Goal: Find specific page/section: Find specific page/section

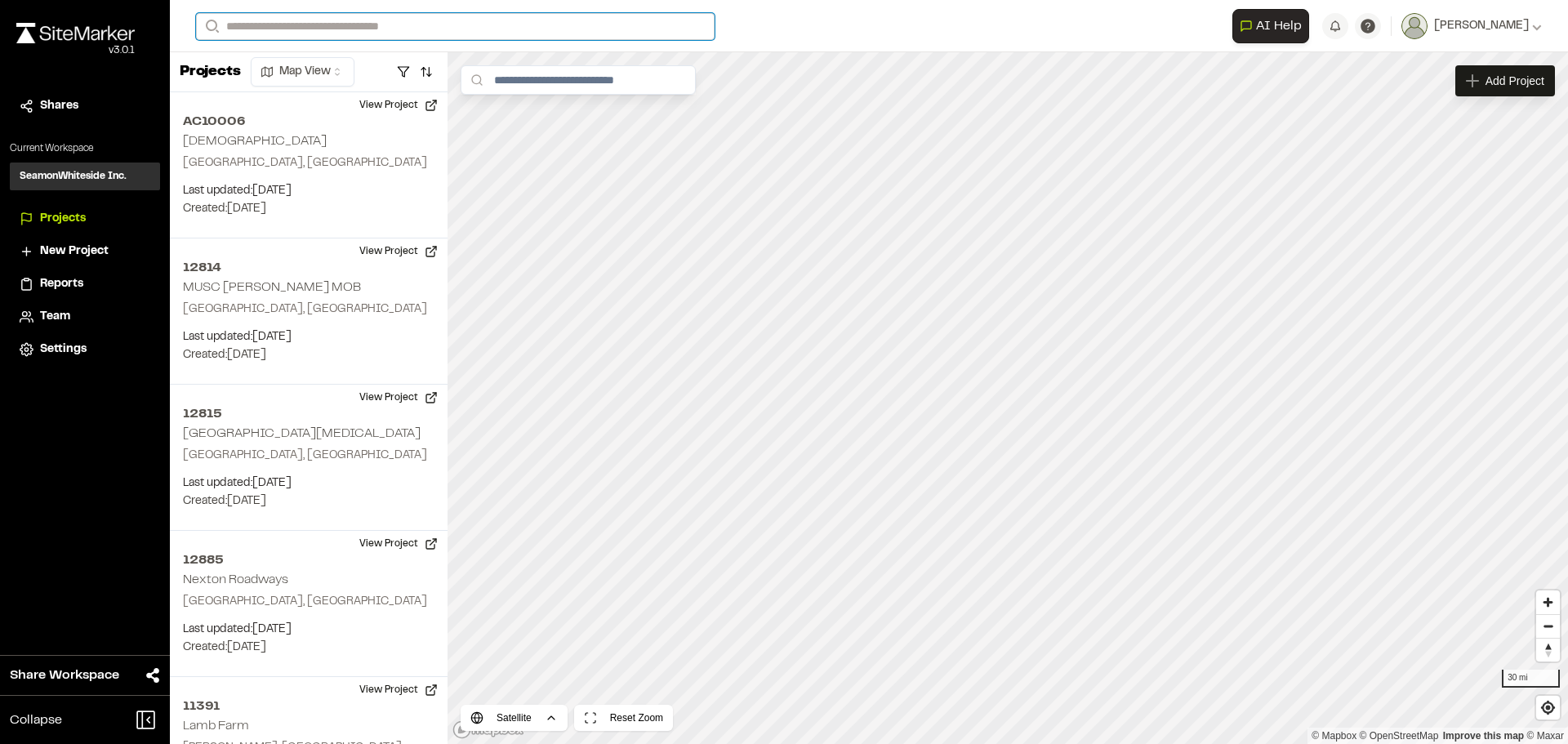
click at [377, 30] on input "Search" at bounding box center [455, 26] width 519 height 27
type input "*****"
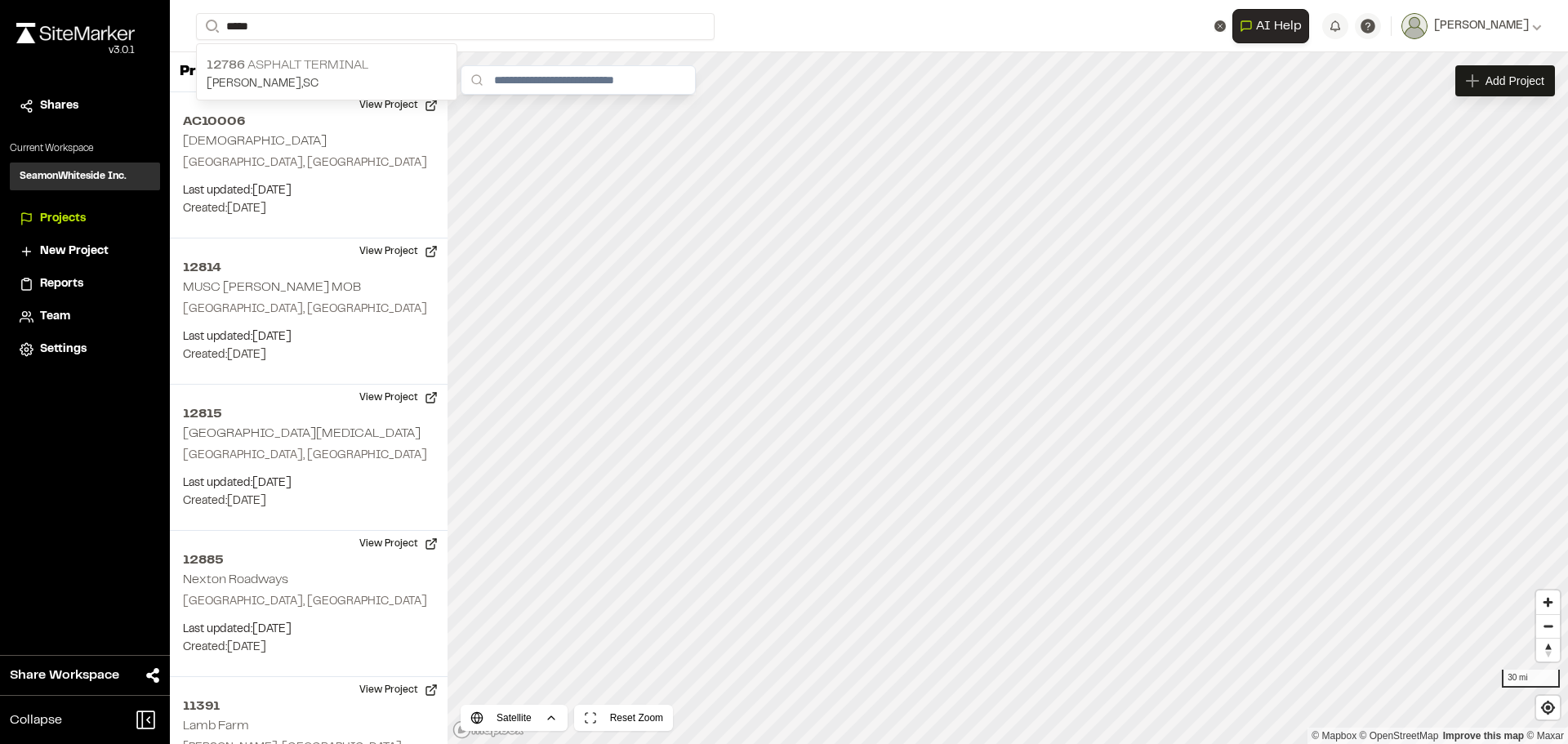
click at [276, 70] on p "12786 ASPHALT TERMINAL" at bounding box center [326, 65] width 240 height 20
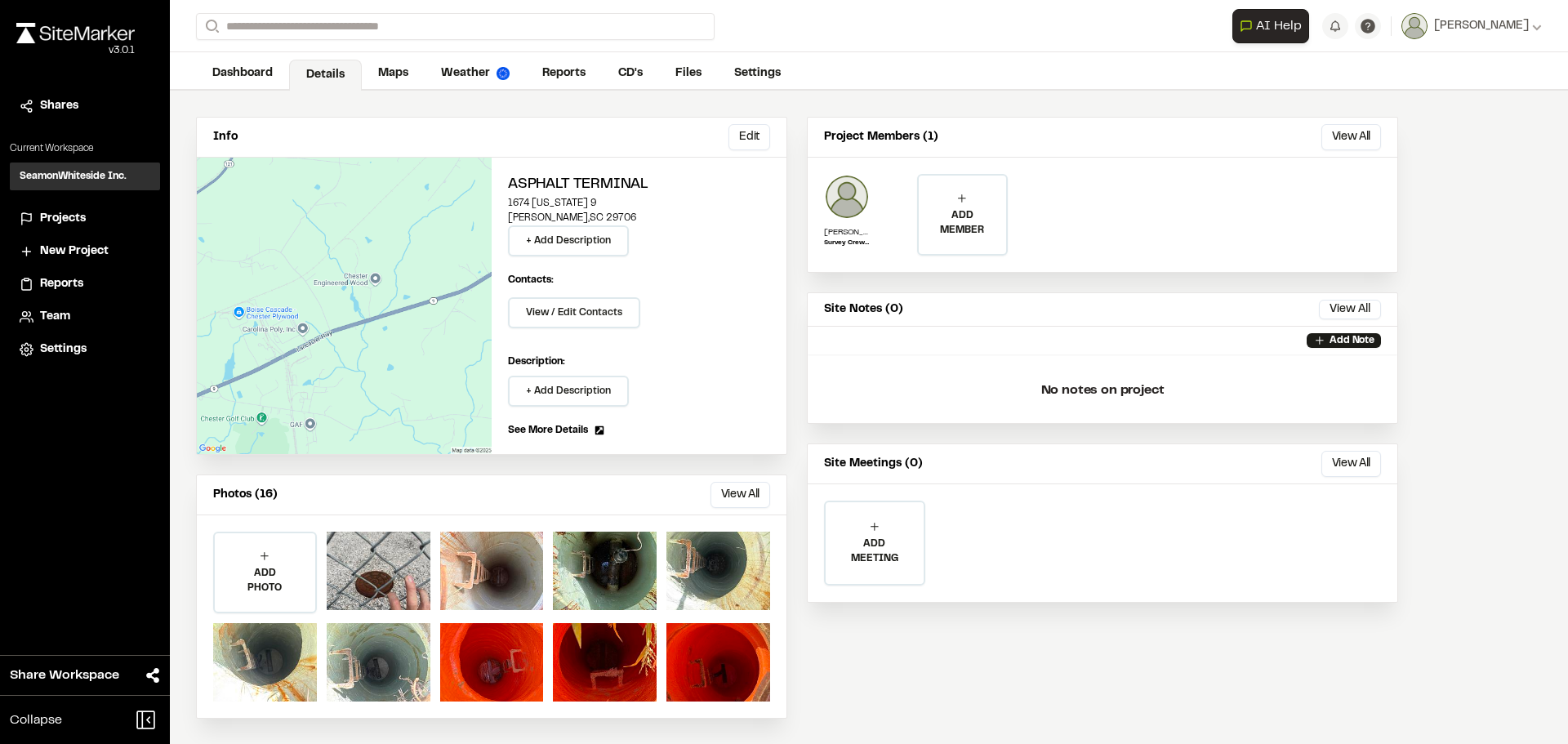
scroll to position [72, 0]
click at [724, 493] on button "View All" at bounding box center [740, 494] width 60 height 26
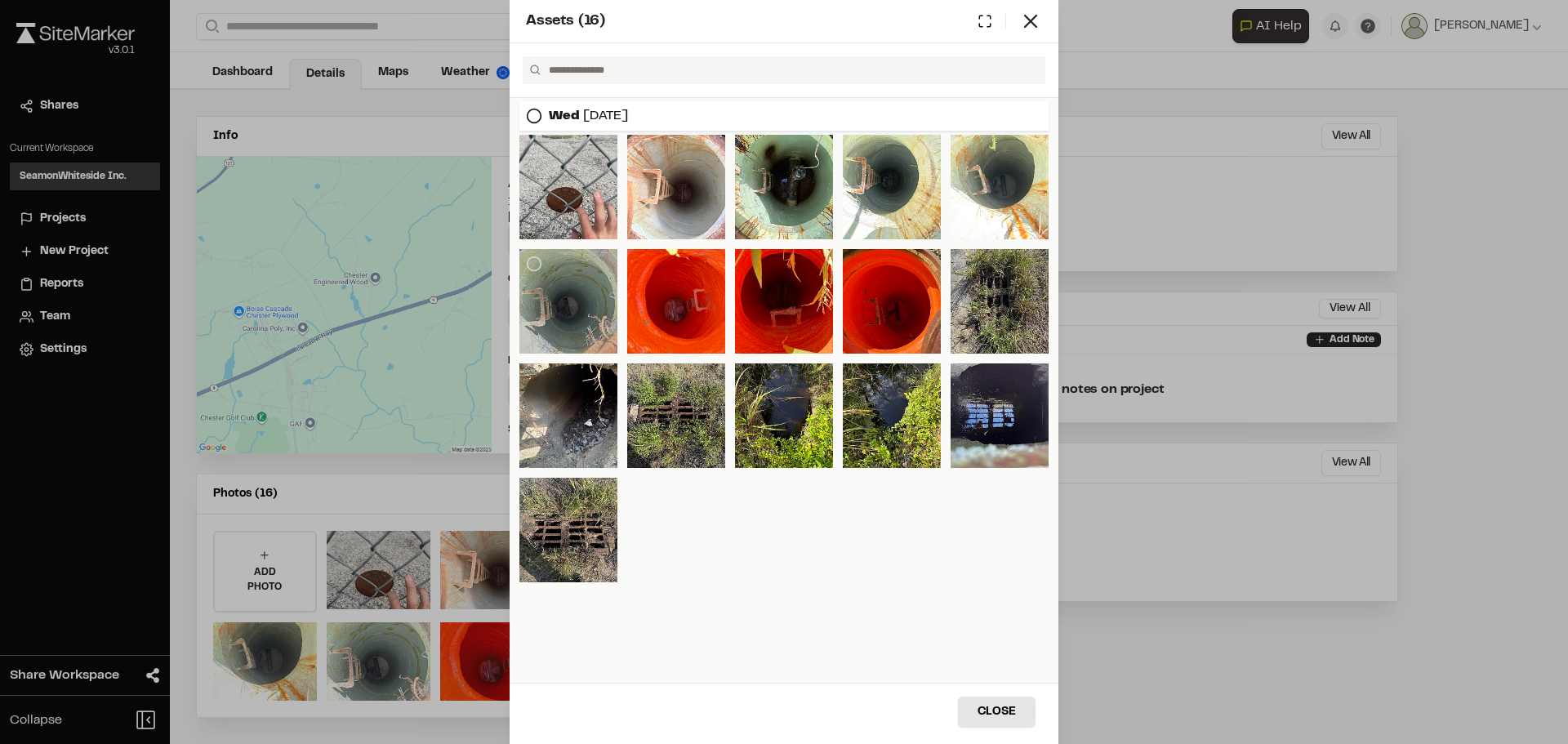
click at [588, 289] on div at bounding box center [568, 301] width 98 height 104
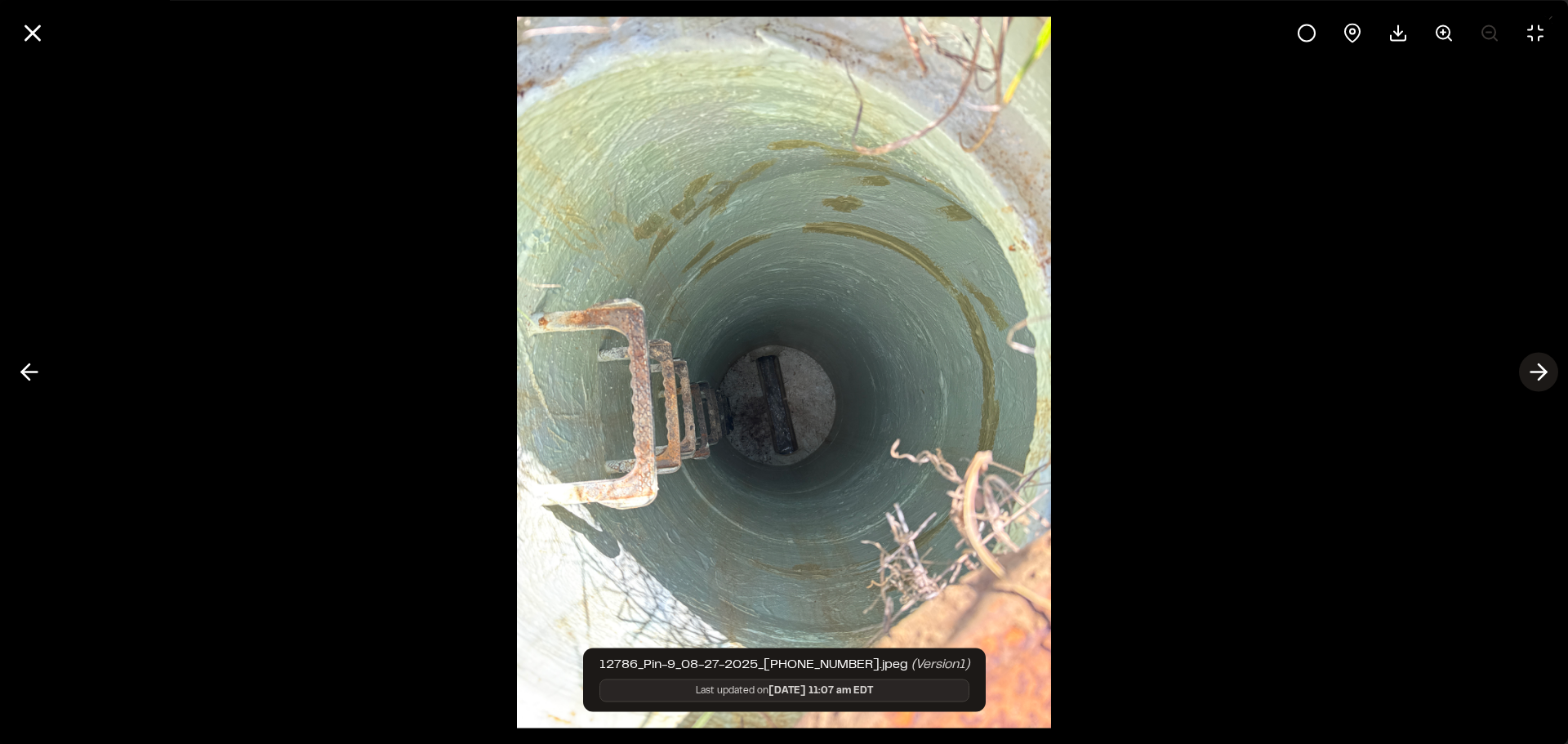
click at [1549, 371] on button at bounding box center [1538, 372] width 39 height 39
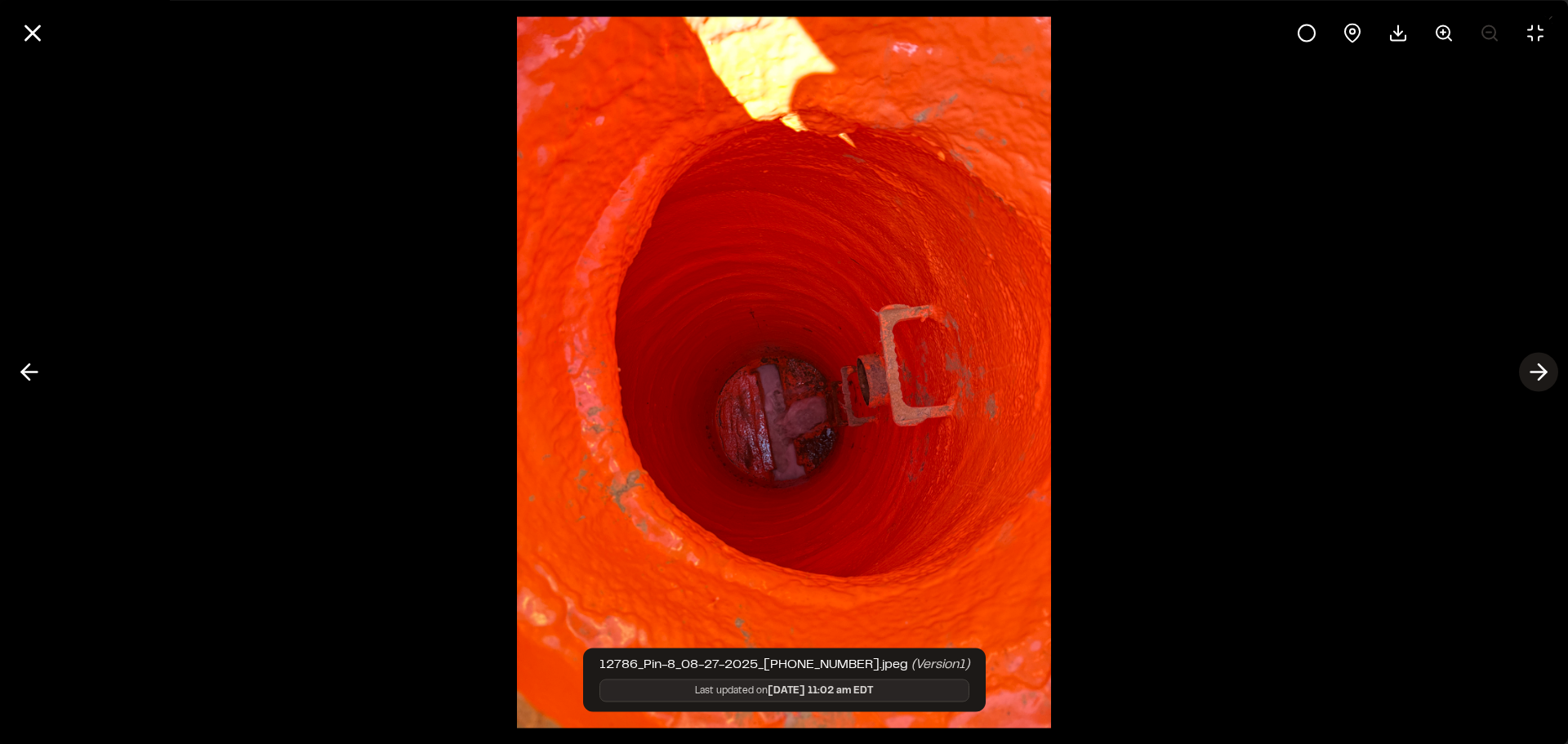
click at [1547, 371] on icon at bounding box center [1538, 372] width 26 height 28
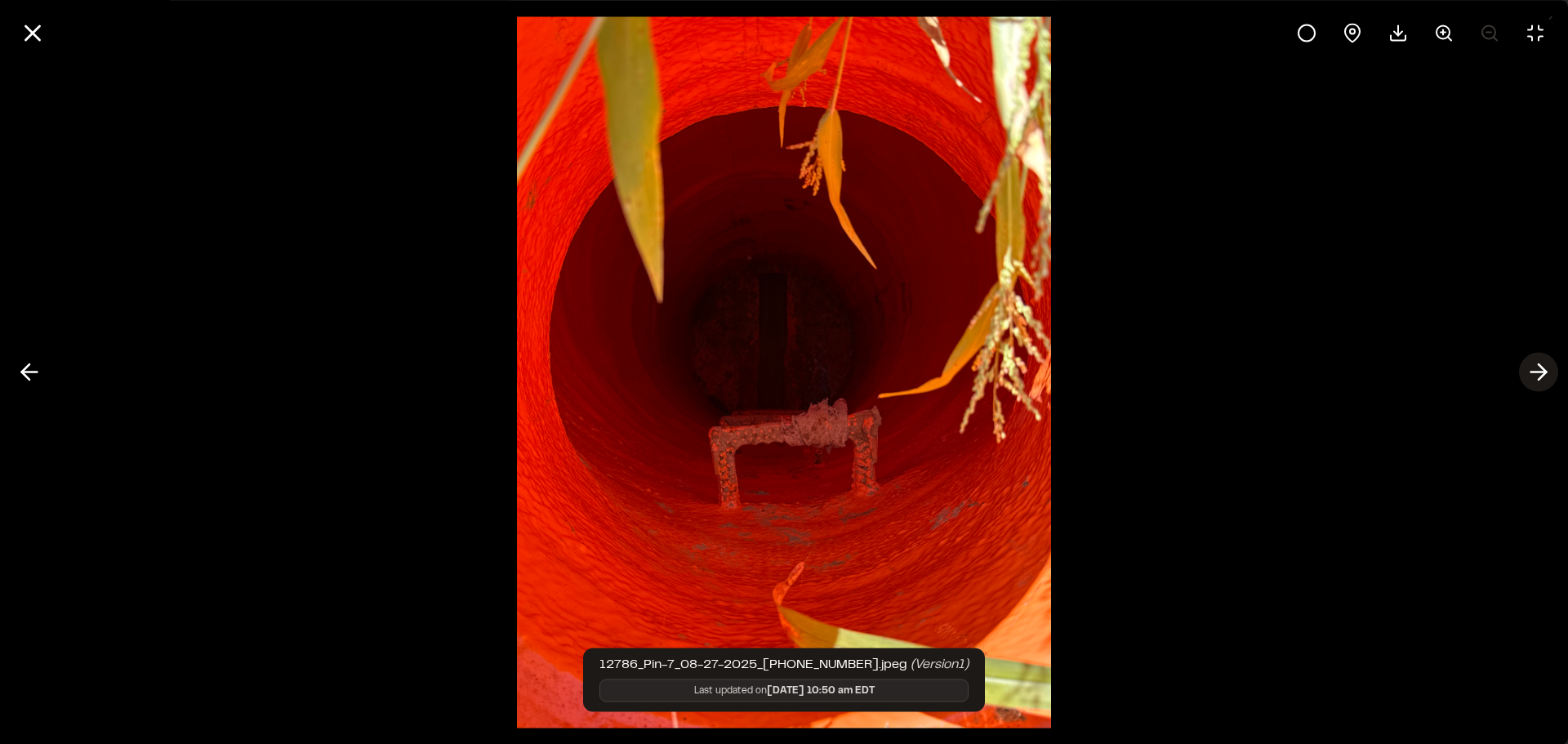
click at [1547, 371] on icon at bounding box center [1538, 372] width 26 height 28
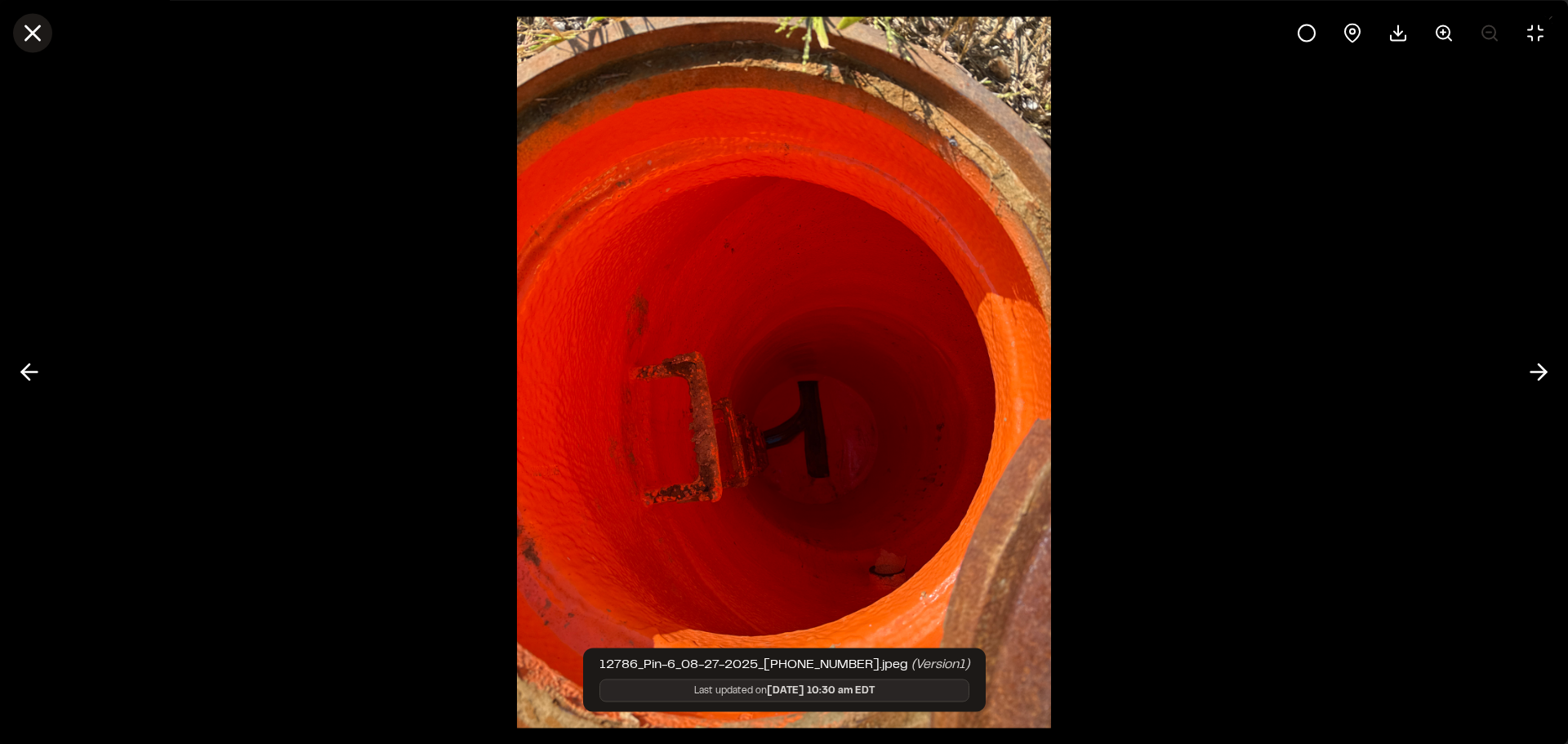
click at [31, 35] on line at bounding box center [33, 33] width 14 height 14
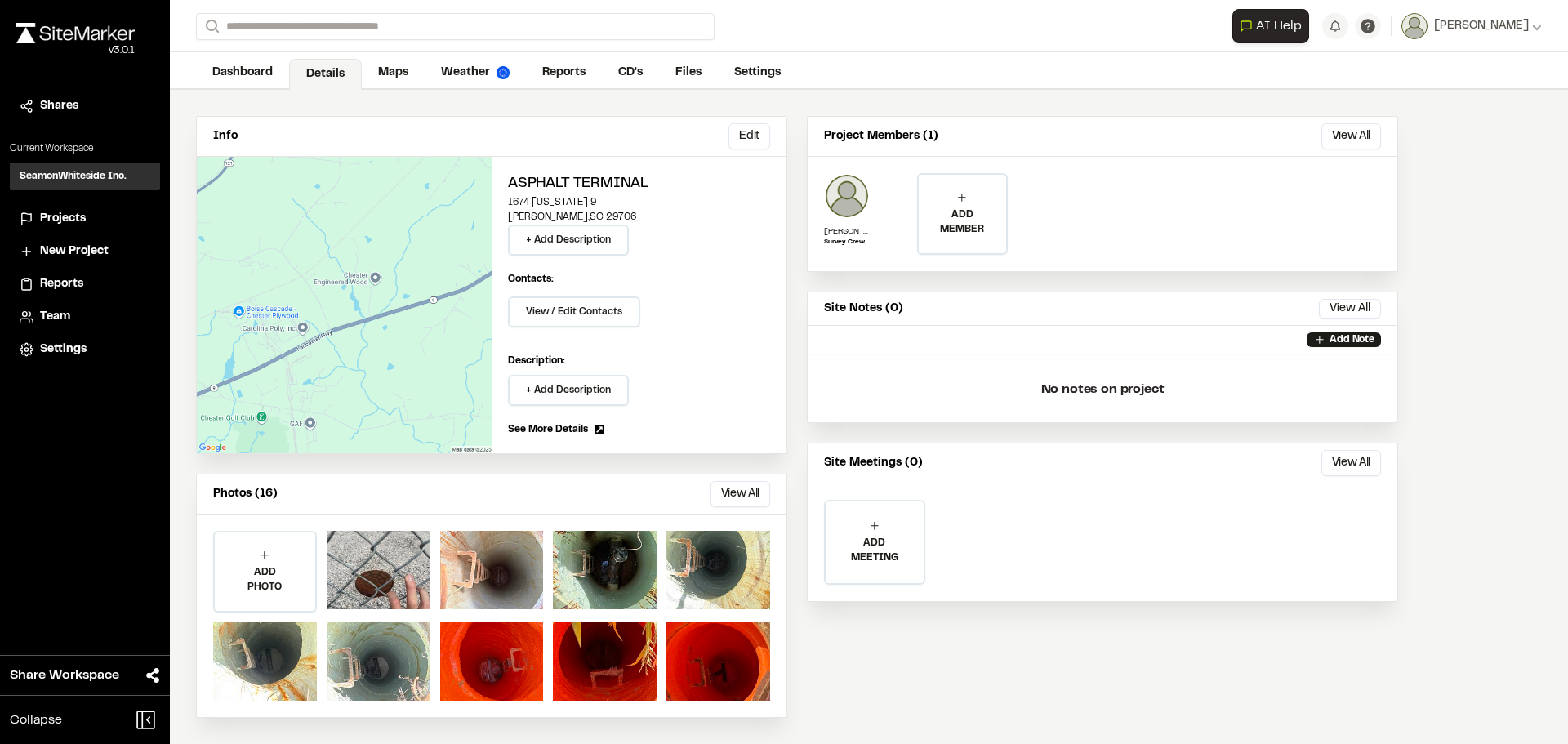
click at [349, 329] on div "Assets ( 16 ) [DATE] Close Select Download Zoom to Pin Unselect Download Zoom t…" at bounding box center [784, 385] width 1568 height 744
click at [368, 315] on div "Edit" at bounding box center [344, 305] width 294 height 296
click at [389, 81] on link "Maps" at bounding box center [394, 74] width 65 height 31
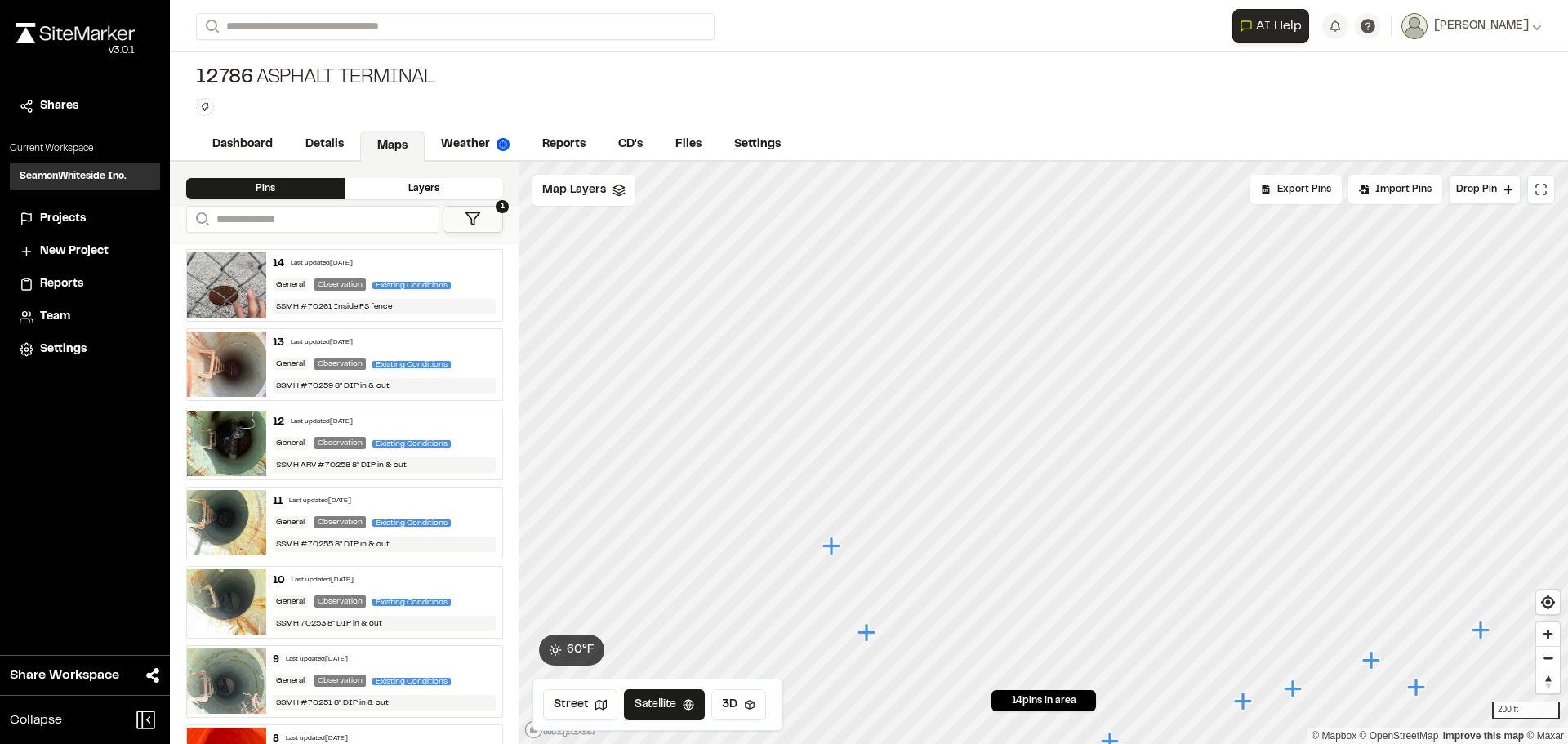
click at [832, 553] on icon "Map marker" at bounding box center [831, 545] width 18 height 18
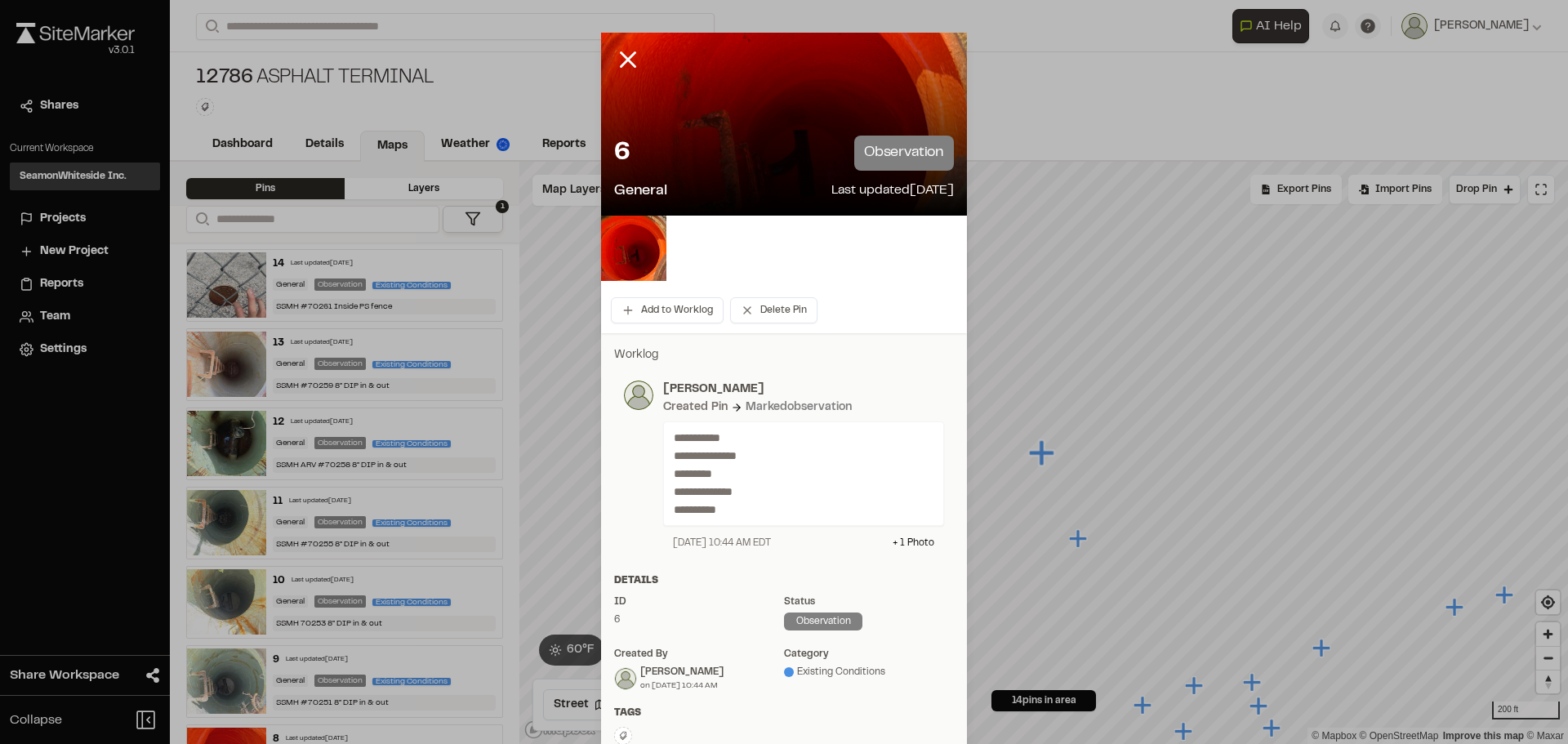
click at [793, 150] on div "6 observation" at bounding box center [784, 153] width 339 height 35
click at [879, 149] on p "observation" at bounding box center [904, 153] width 99 height 35
click at [618, 248] on img at bounding box center [634, 249] width 66 height 66
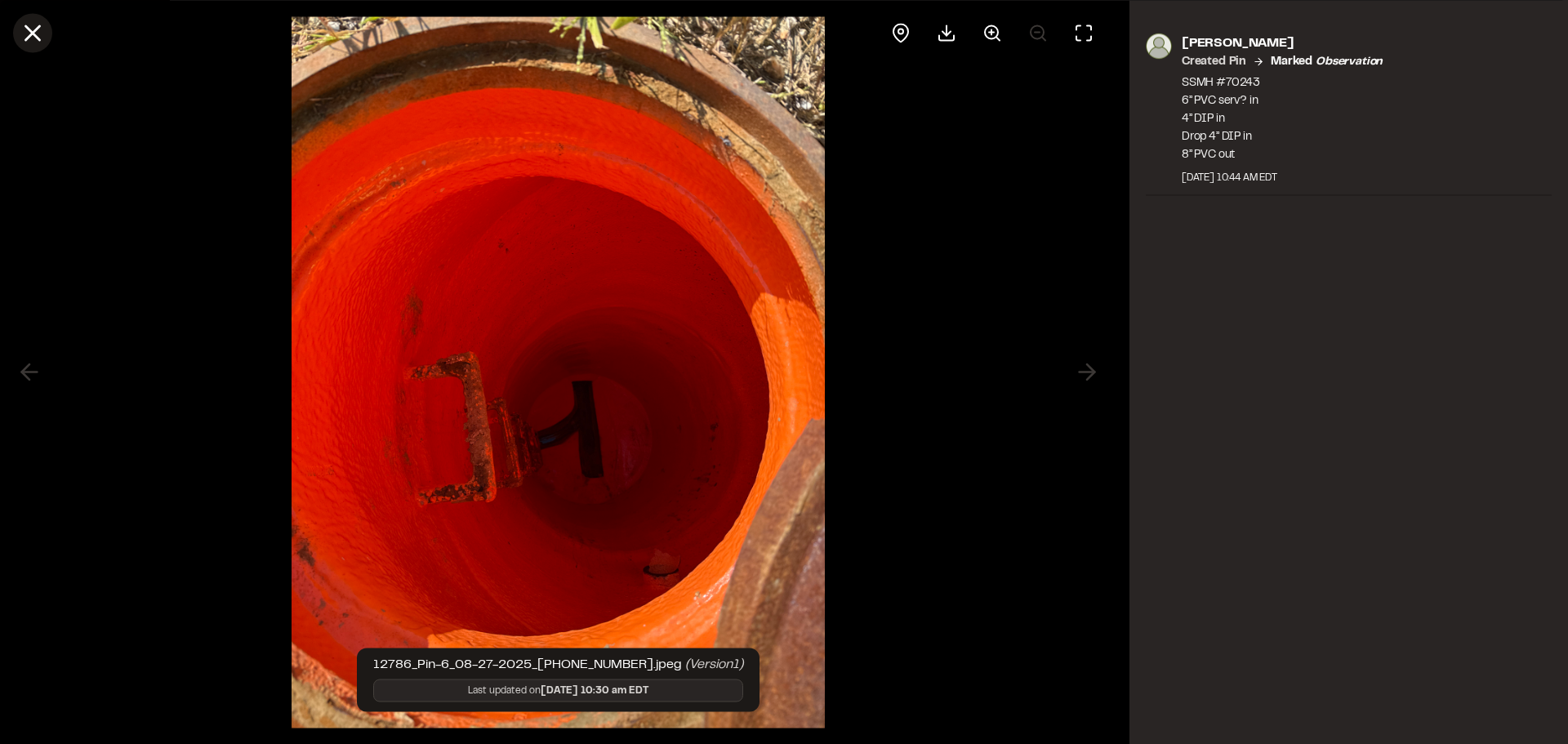
click at [37, 29] on line at bounding box center [33, 33] width 14 height 14
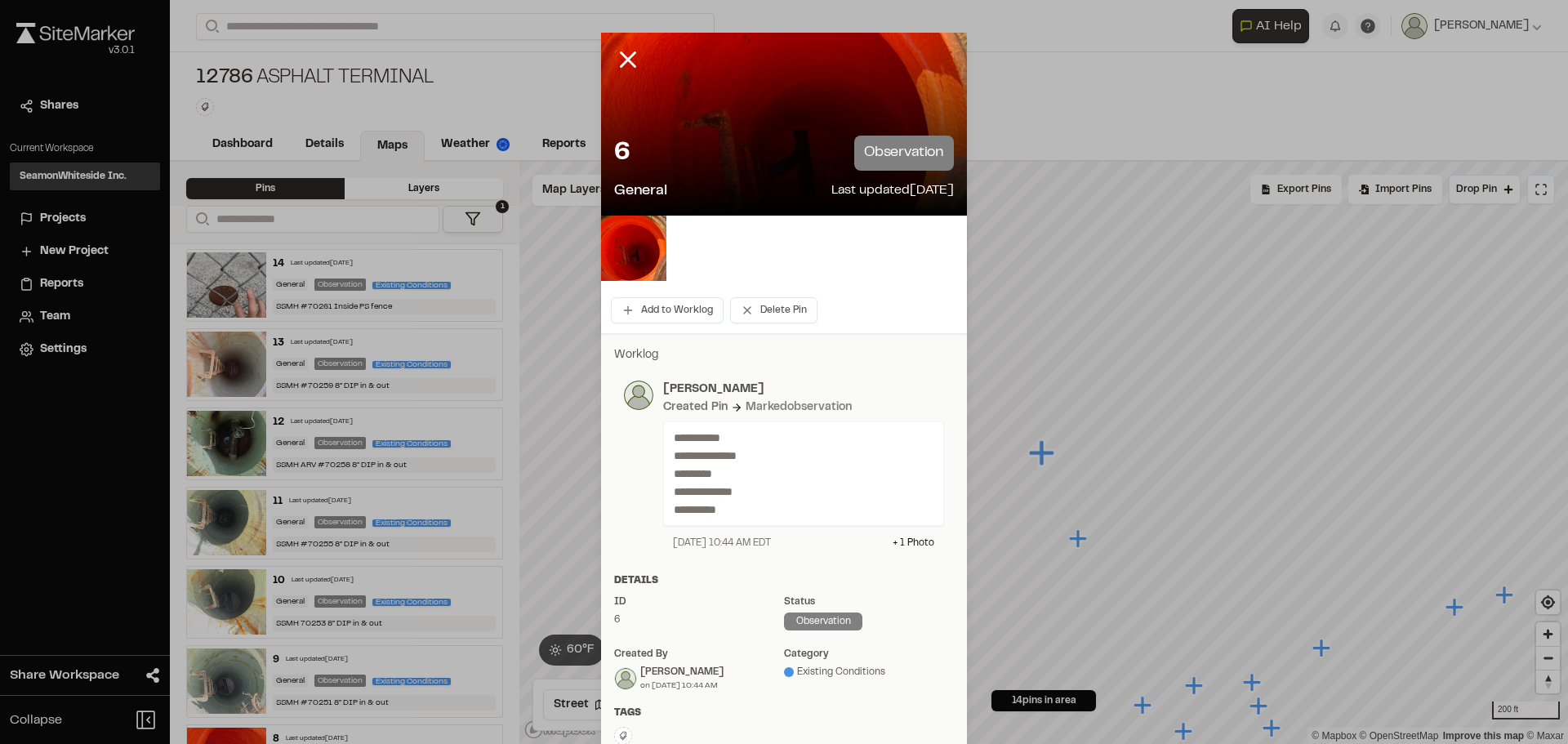
drag, startPoint x: 613, startPoint y: 56, endPoint x: 580, endPoint y: 5, distance: 60.7
click at [614, 55] on icon at bounding box center [628, 60] width 28 height 28
